Goal: Information Seeking & Learning: Learn about a topic

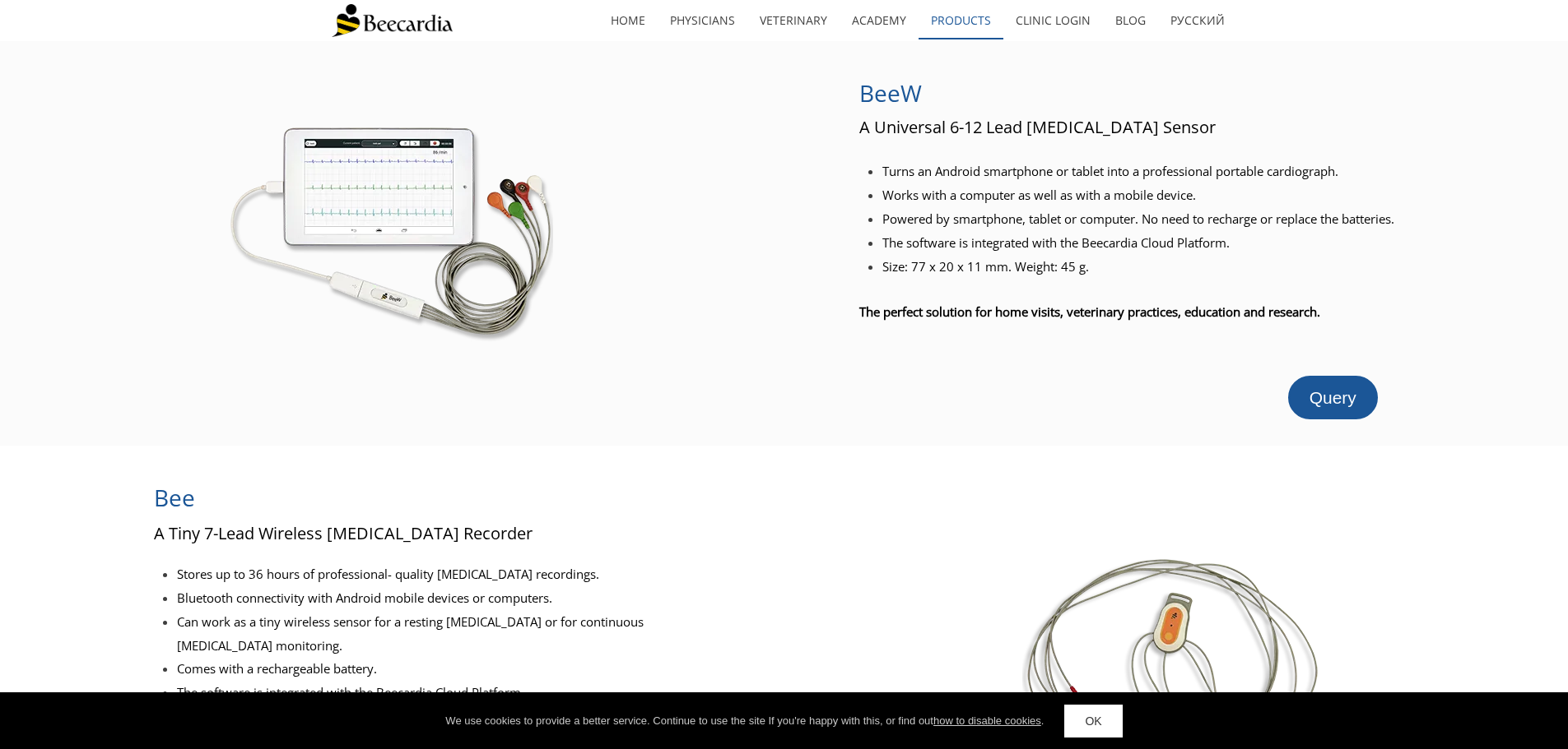
click at [962, 21] on link "Products" at bounding box center [961, 20] width 85 height 38
click at [1327, 398] on span "Query" at bounding box center [1333, 397] width 47 height 18
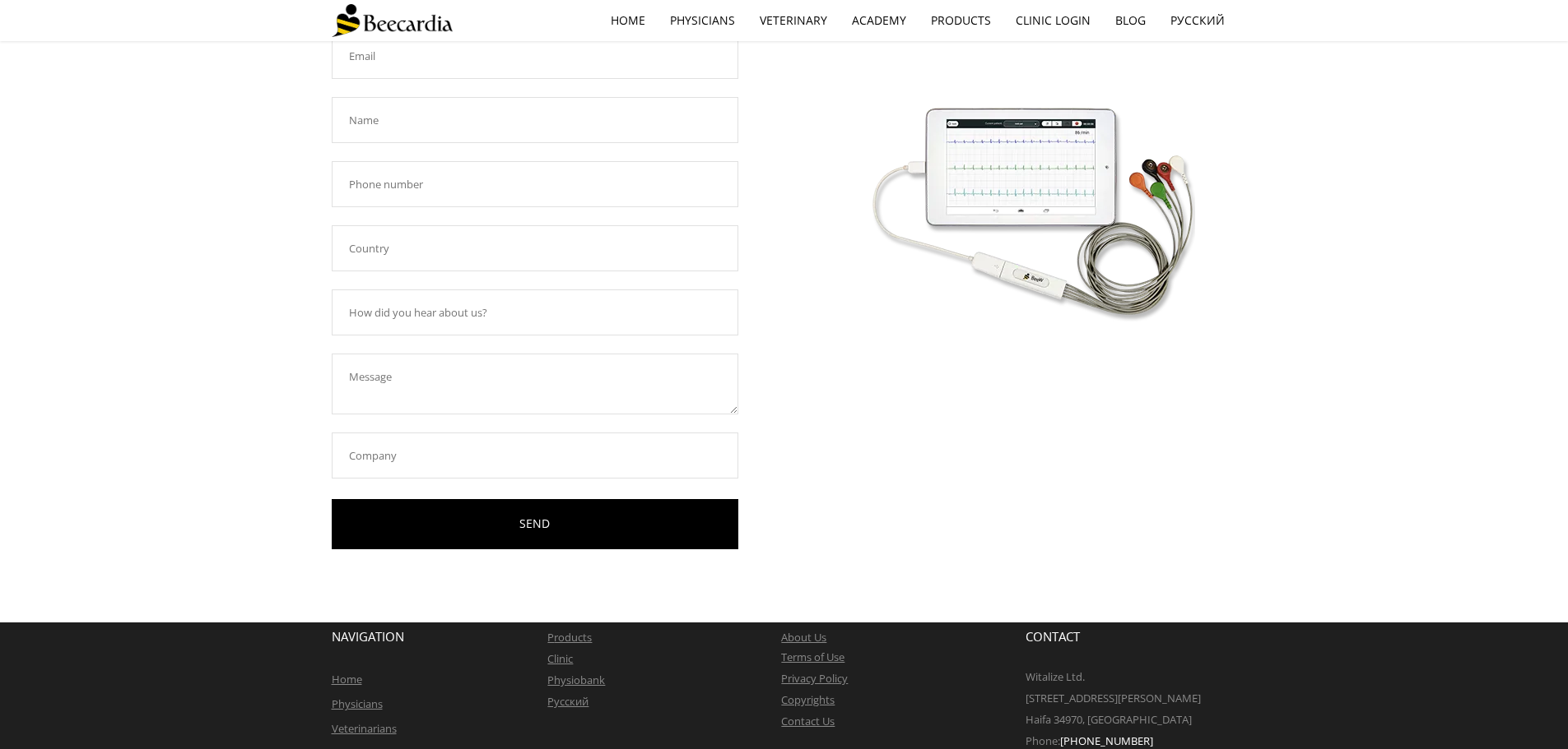
scroll to position [243, 0]
